Goal: Communication & Community: Answer question/provide support

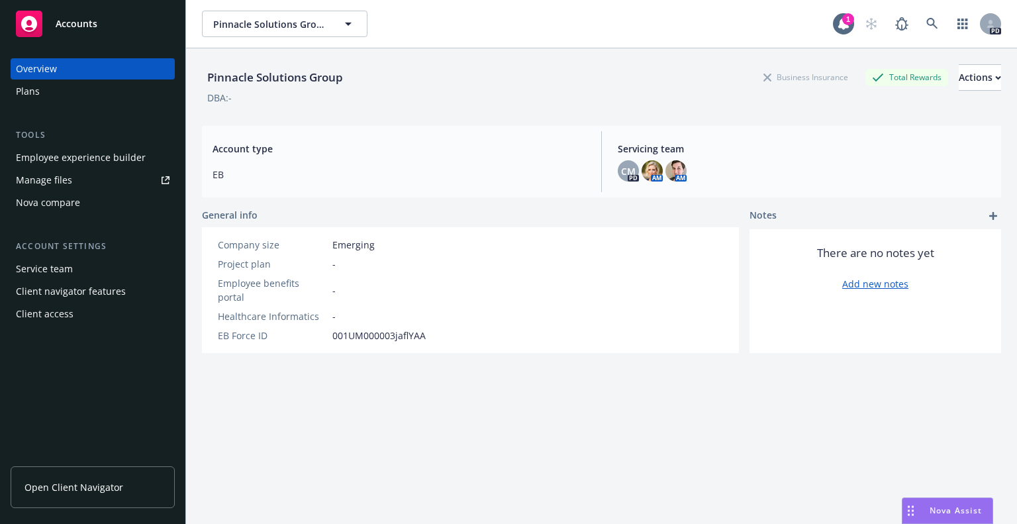
click at [939, 509] on span "Nova Assist" at bounding box center [956, 510] width 52 height 11
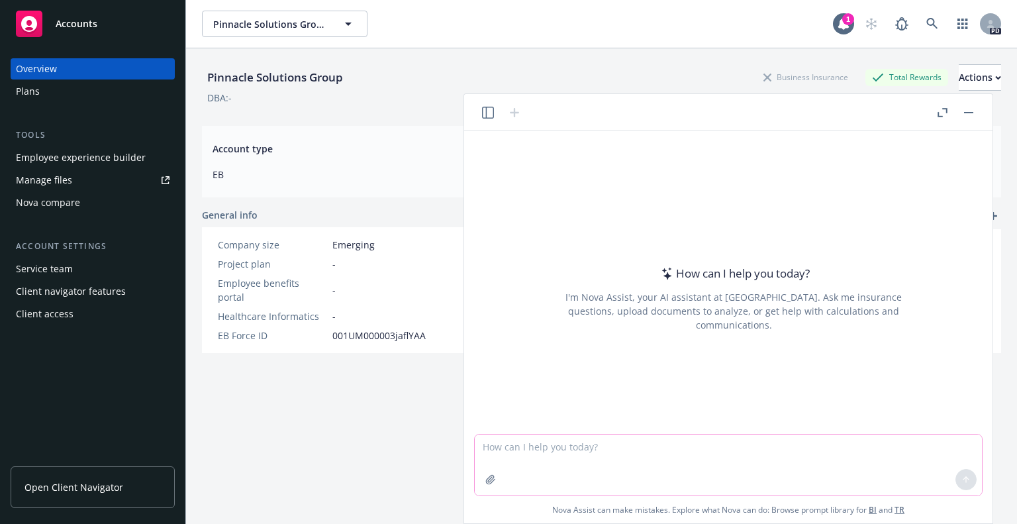
click at [580, 449] on textarea at bounding box center [728, 465] width 507 height 61
paste textarea "Loremips, dol Sitametc adipiscing elit - sed do Eiusm Tempori - utlaboree dolo …"
type textarea "lore ipsu dolo sitametco adi 15 elitseddo - ei temp inci? Utlabore, etd Magnaal…"
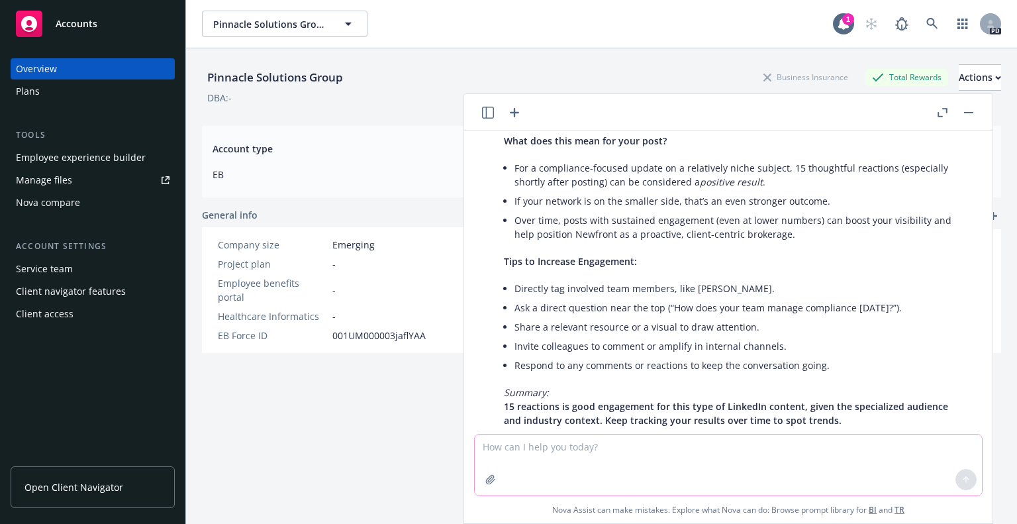
scroll to position [540, 0]
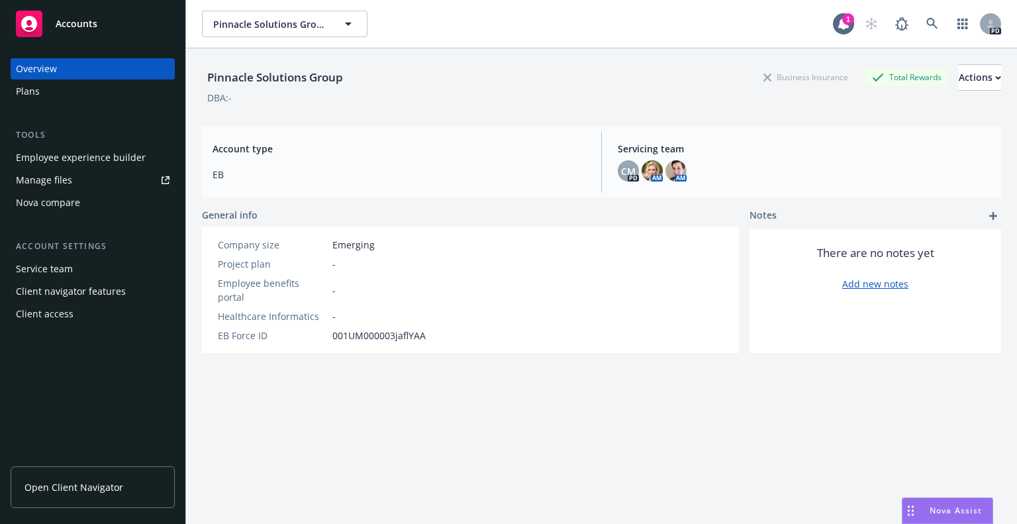
click at [948, 508] on span "Nova Assist" at bounding box center [956, 510] width 52 height 11
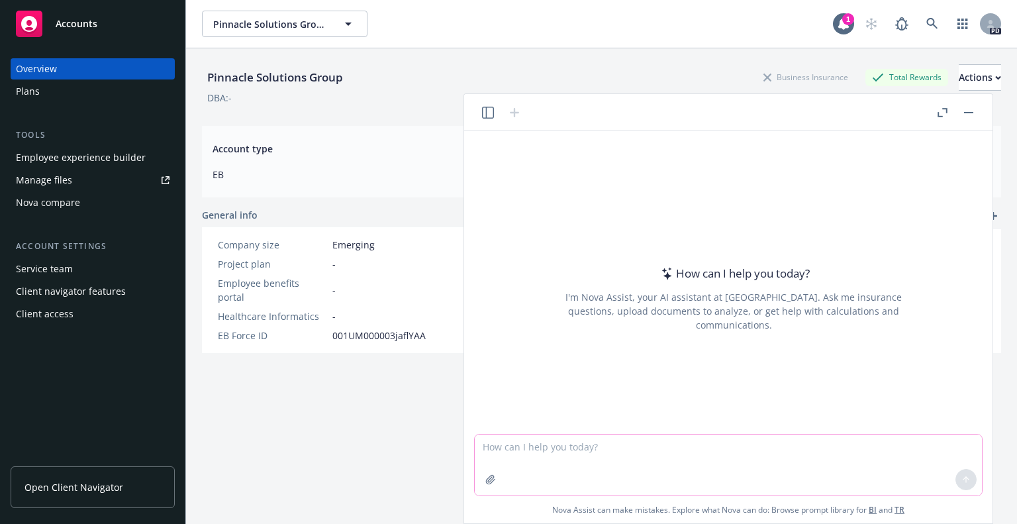
click at [497, 445] on textarea at bounding box center [728, 465] width 507 height 61
type textarea "are you aware of newfront's experitse with firms that enable injections"
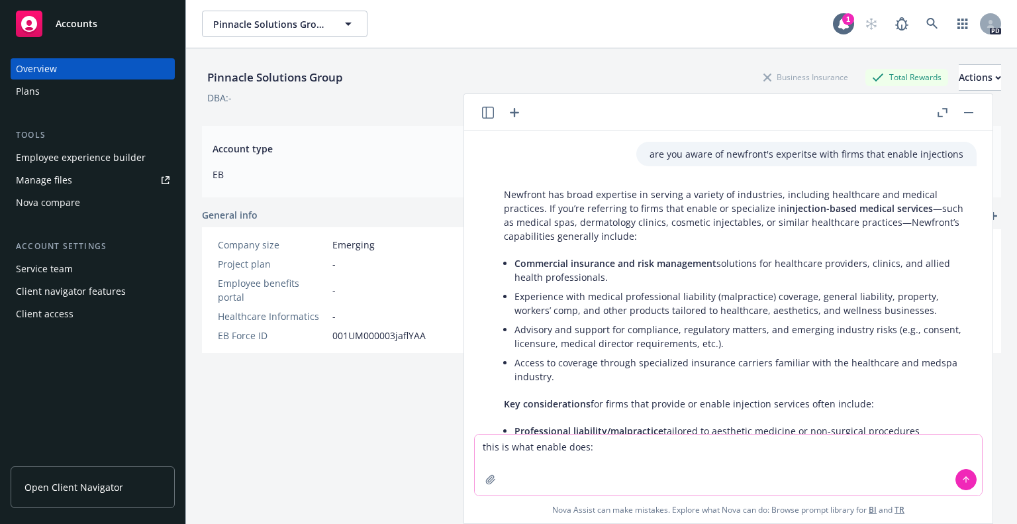
paste textarea "nFuse is an innovative, wearable drug delivery platform designed to comfortably…"
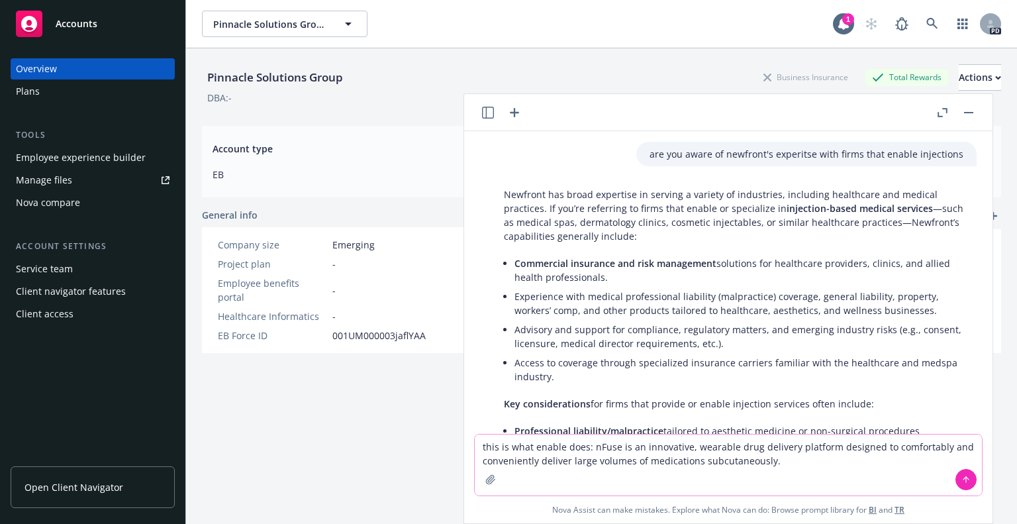
click at [591, 448] on textarea "this is what enable does: nFuse is an innovative, wearable drug delivery platfo…" at bounding box center [728, 465] width 507 height 61
type textarea "this is what enable does: enFuse is an innovative, wearable drug delivery platf…"
click at [967, 482] on icon at bounding box center [966, 479] width 9 height 9
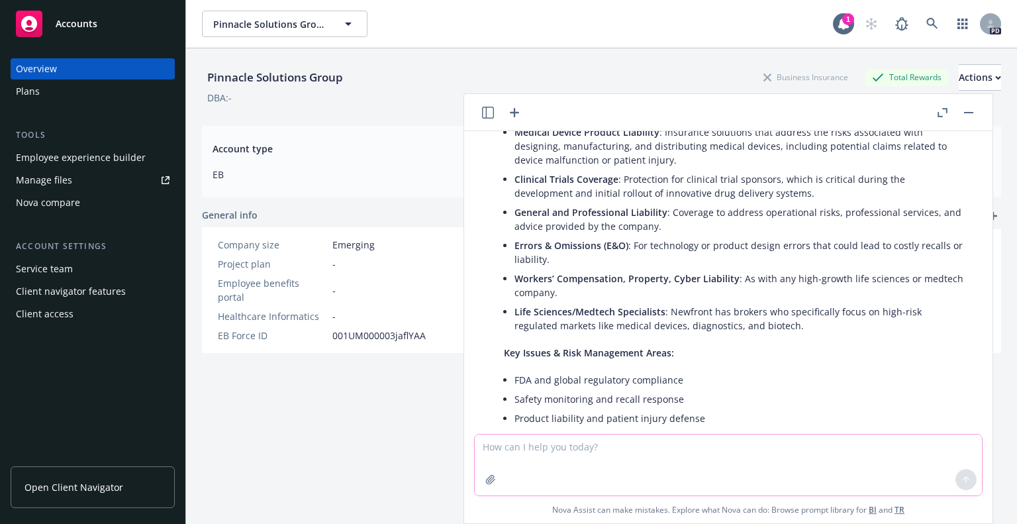
scroll to position [750, 0]
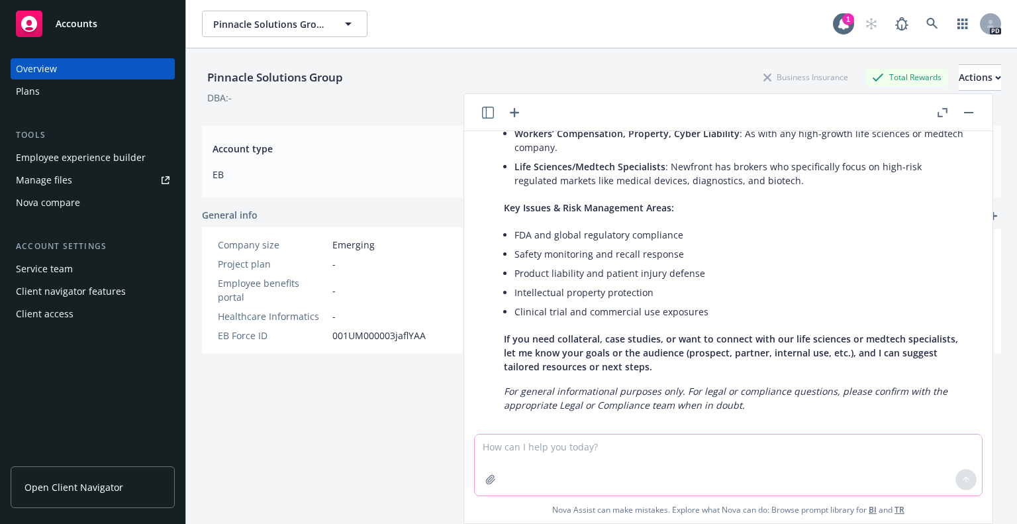
click at [535, 463] on textarea at bounding box center [728, 465] width 507 height 61
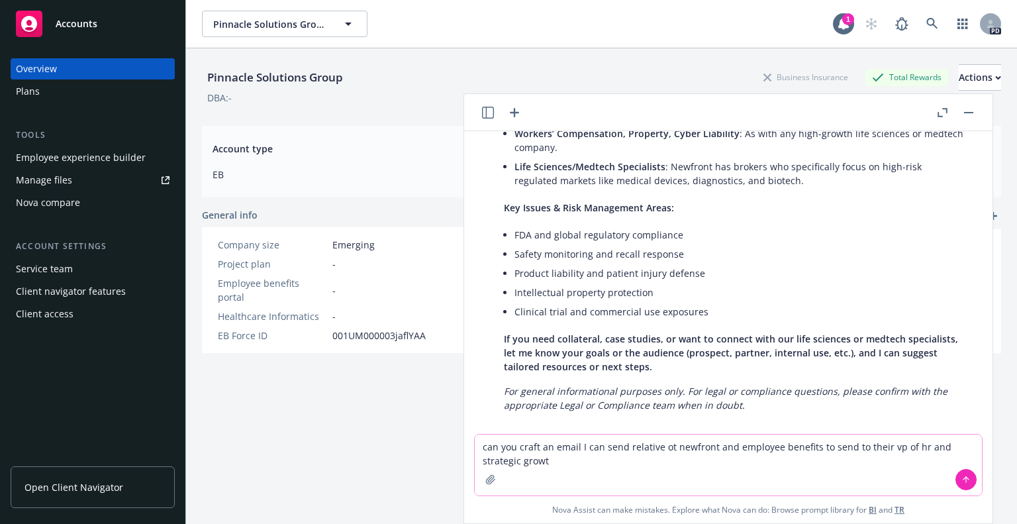
type textarea "can you craft an email I can send relative ot newfront and employee benefits to…"
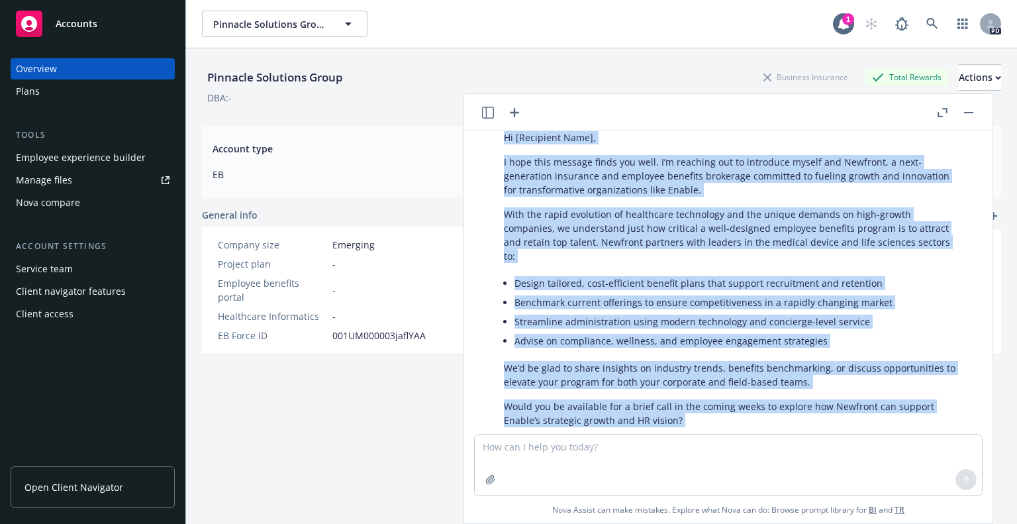
scroll to position [1245, 0]
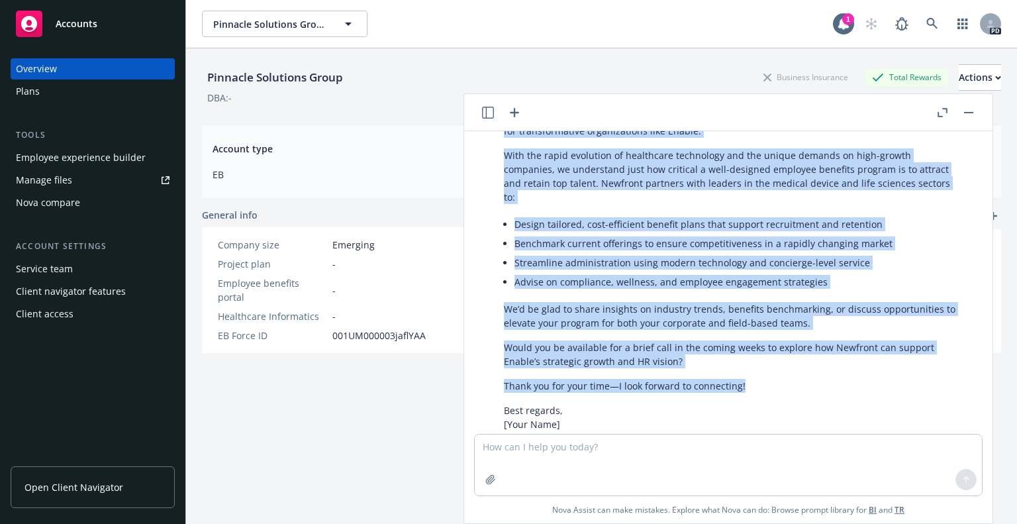
drag, startPoint x: 502, startPoint y: 272, endPoint x: 758, endPoint y: 355, distance: 268.7
click at [758, 355] on div "Certainly! Here is a professional, concise email you can use to introduce Newfr…" at bounding box center [734, 260] width 486 height 536
copy div "Loremip: Dolorsita Consectet Adipis Elitsed Doeiusmo Temporin Utlabore Et [Dolo…"
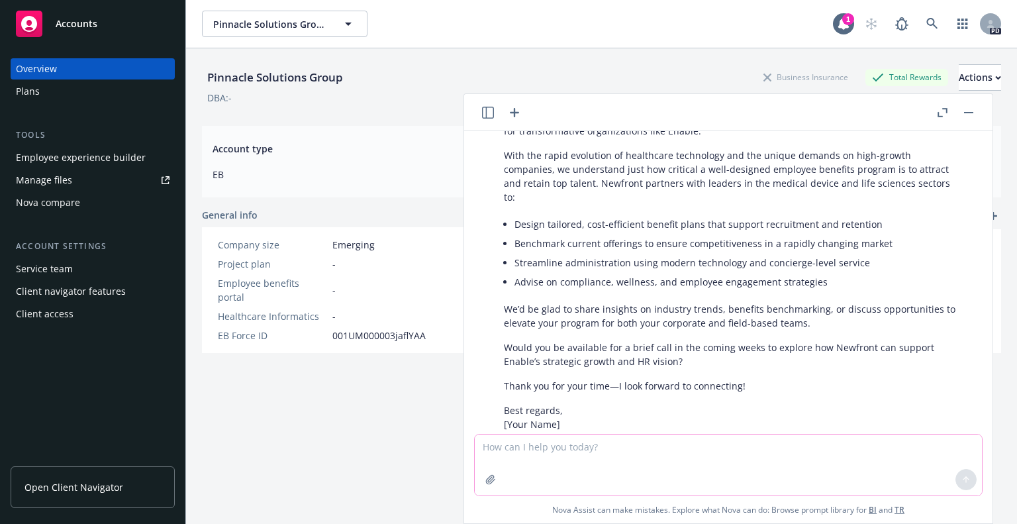
click at [496, 452] on textarea at bounding box center [728, 465] width 507 height 61
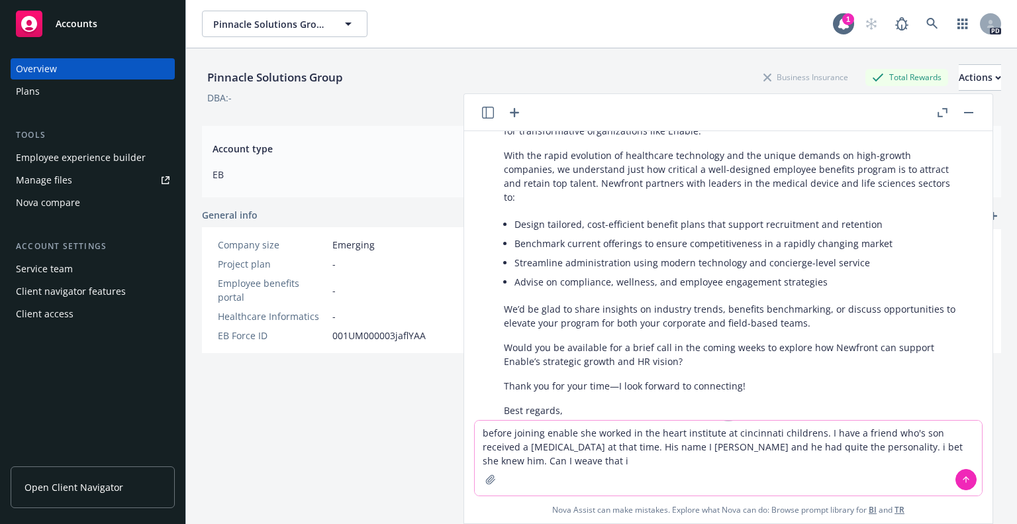
type textarea "before joining enable she worked in the heart institute at cincinnati childrens…"
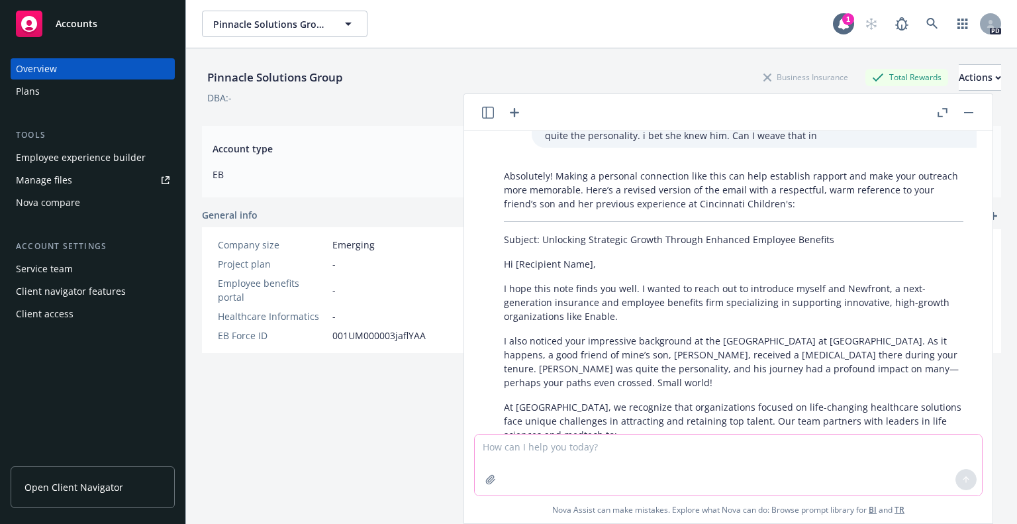
scroll to position [1708, 0]
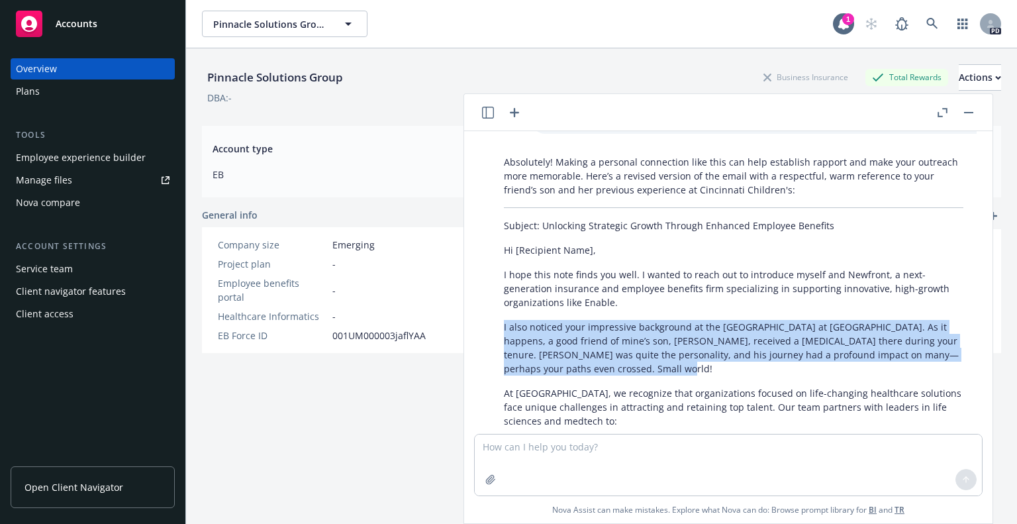
drag, startPoint x: 501, startPoint y: 297, endPoint x: 607, endPoint y: 337, distance: 113.8
click at [607, 337] on div "Absolutely! Making a personal connection like this can help establish rapport a…" at bounding box center [734, 475] width 486 height 651
copy p "I also noticed your impressive background at the [GEOGRAPHIC_DATA] at [GEOGRAPH…"
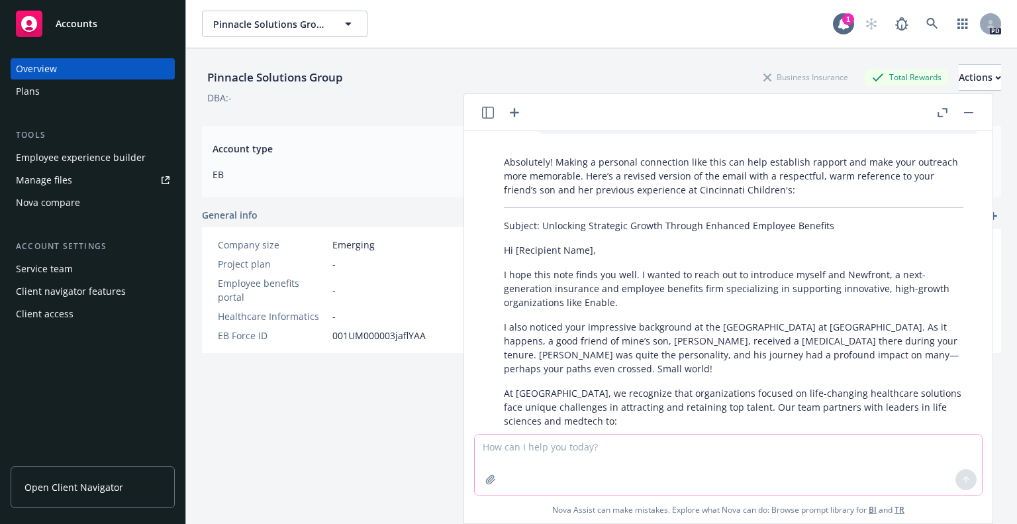
click at [542, 452] on textarea at bounding box center [728, 465] width 507 height 61
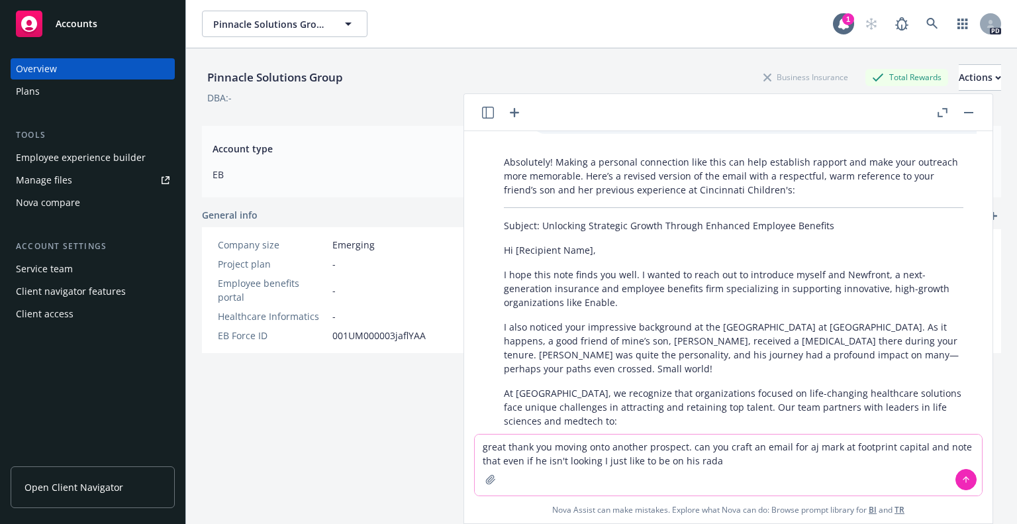
type textarea "great thank you moving onto another prospect. can you craft an email for aj mar…"
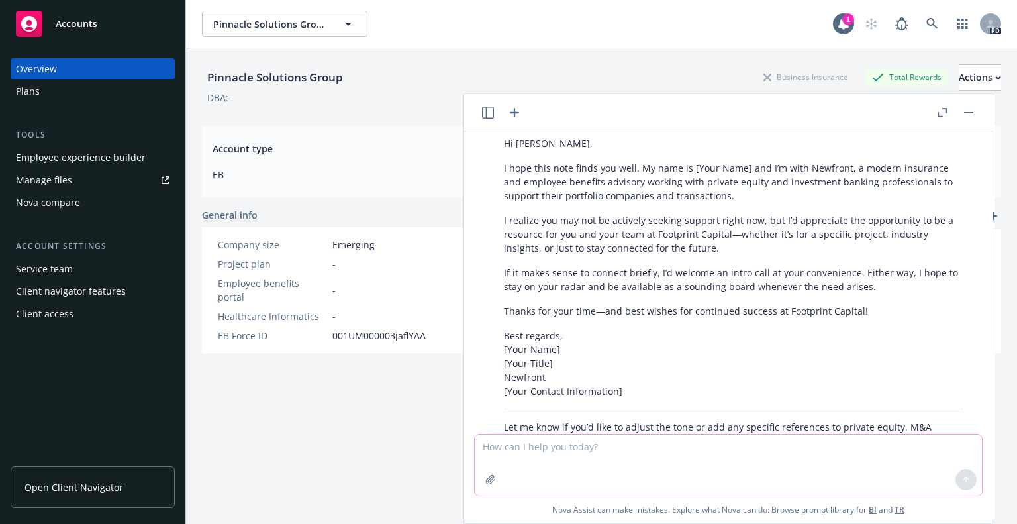
scroll to position [2543, 0]
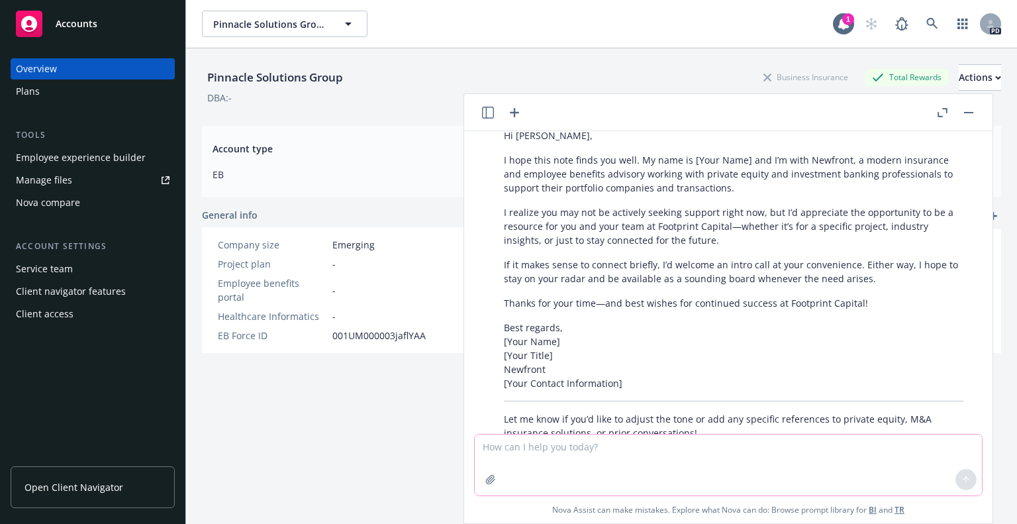
click at [522, 454] on textarea at bounding box center [728, 465] width 507 height 61
type textarea "can you weave in what we do well - differentiators or something"
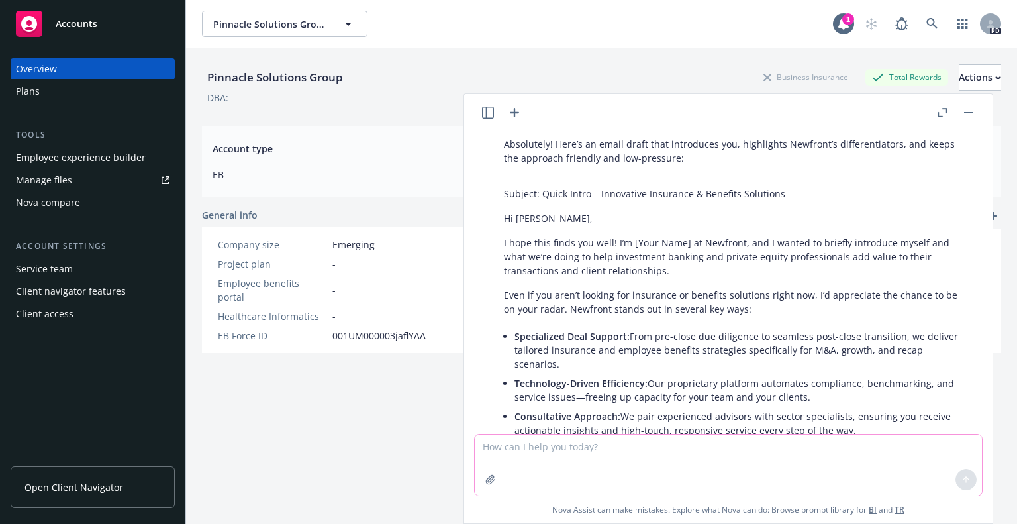
scroll to position [3267, 0]
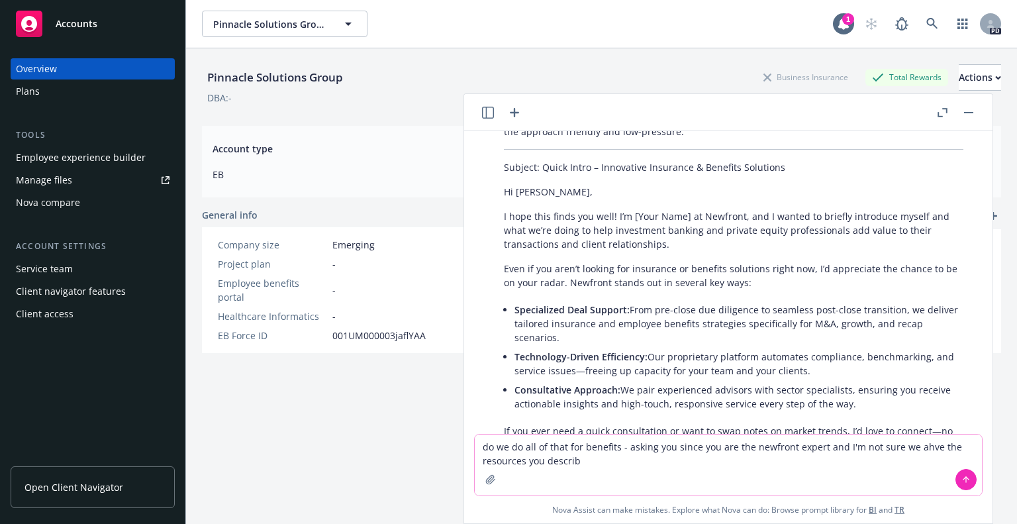
type textarea "do we do all of that for benefits - asking you since you are the newfront exper…"
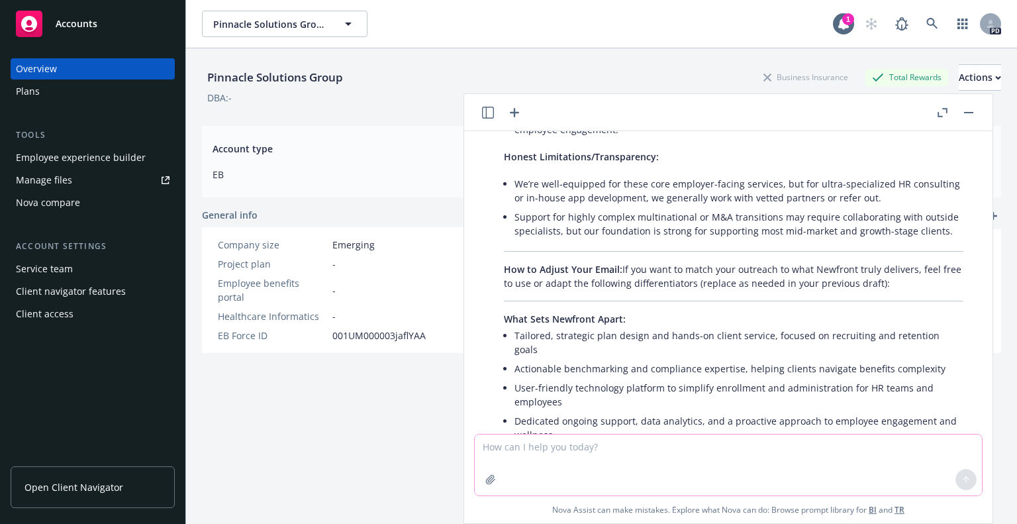
scroll to position [4107, 0]
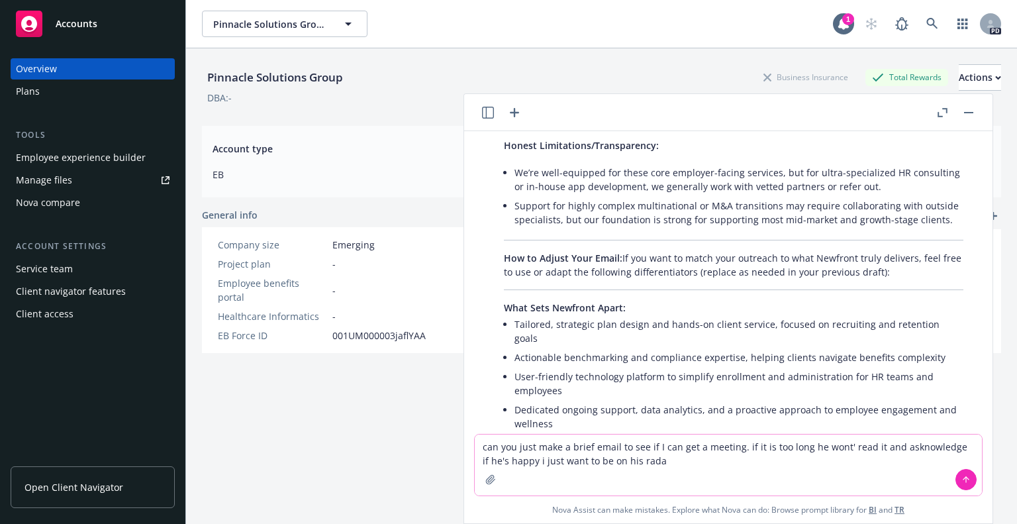
type textarea "can you just make a brief email to see if I can get a meeting. if it is too lon…"
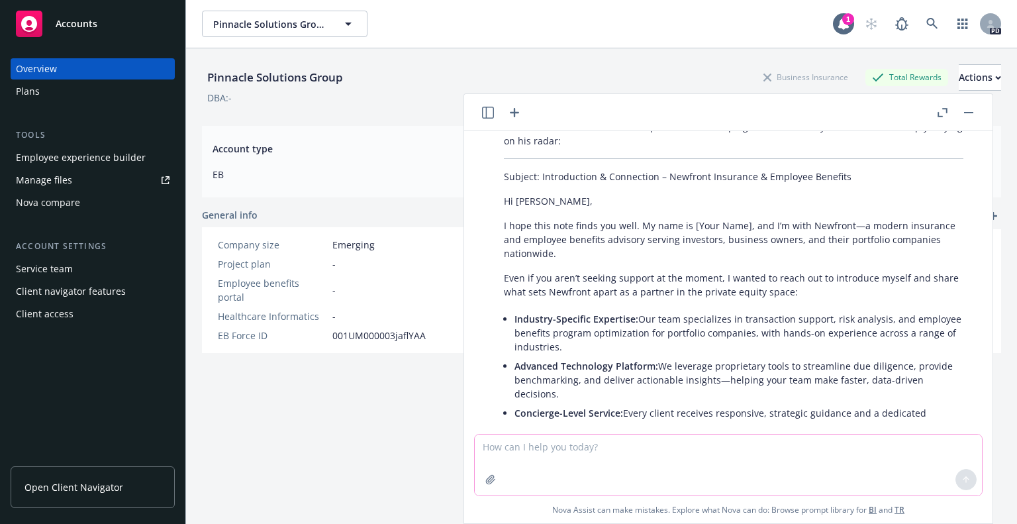
scroll to position [2926, 0]
